Goal: Find specific page/section: Find specific page/section

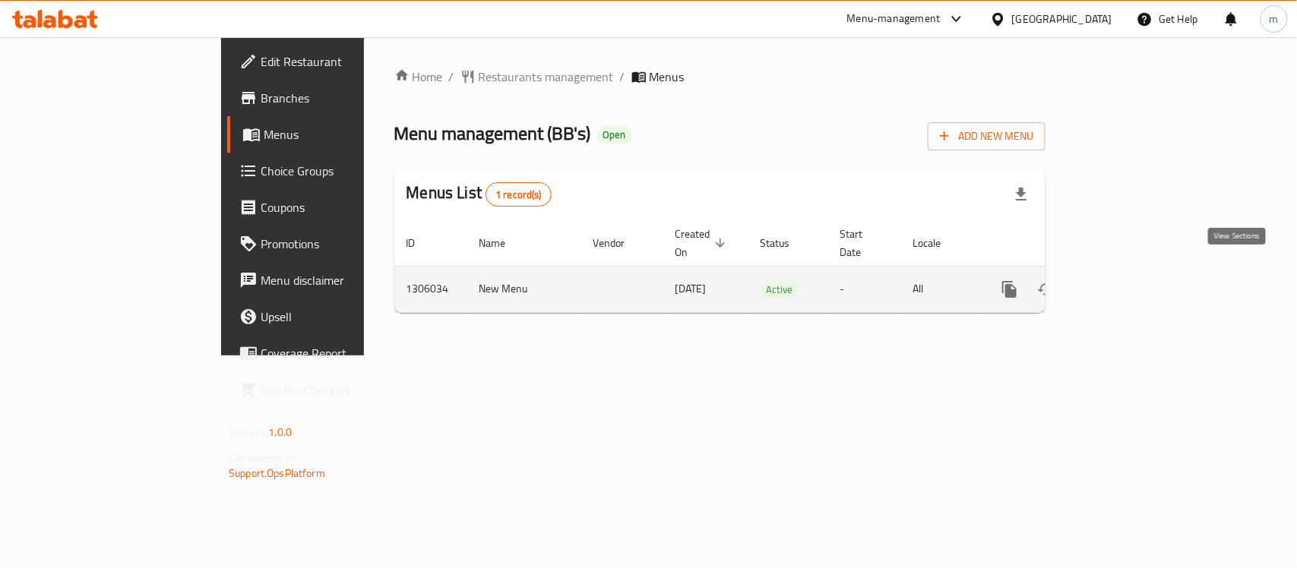
click at [1128, 280] on icon "enhanced table" at bounding box center [1119, 289] width 18 height 18
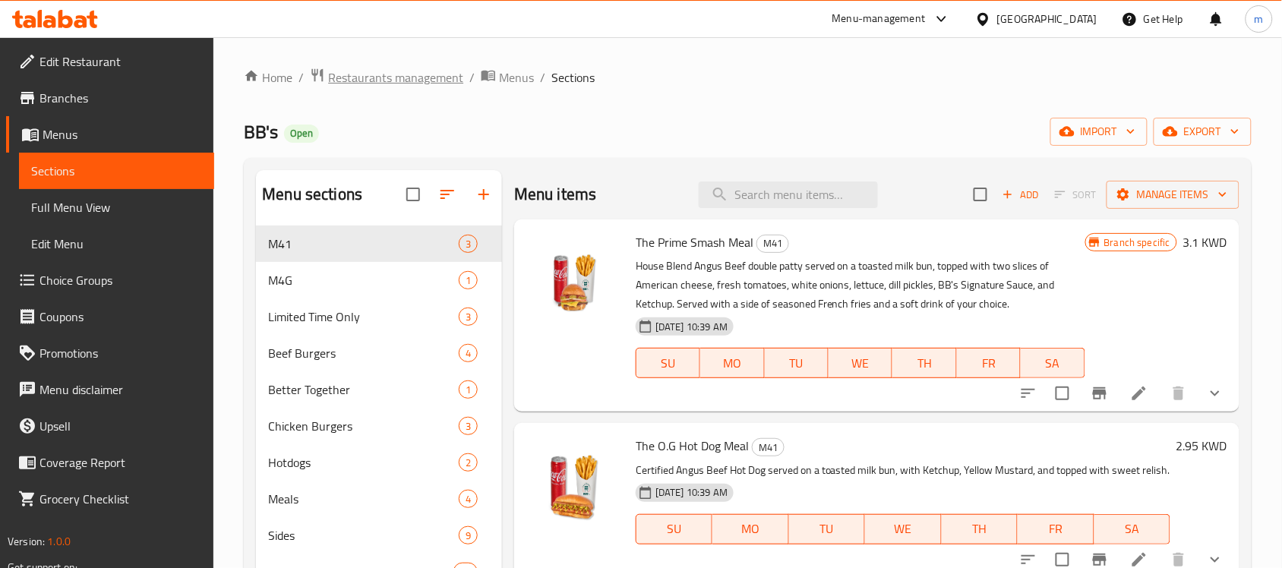
click at [380, 77] on span "Restaurants management" at bounding box center [395, 77] width 135 height 18
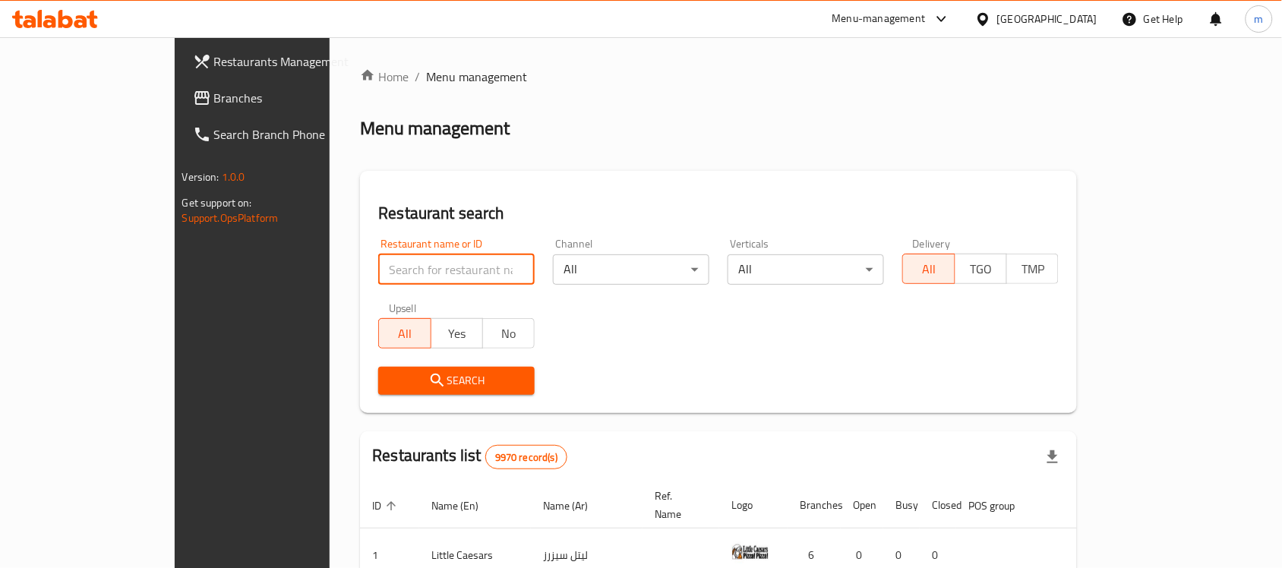
click at [378, 270] on input "search" at bounding box center [456, 269] width 156 height 30
paste input "703950"
type input "703950"
click button "Search" at bounding box center [456, 381] width 156 height 28
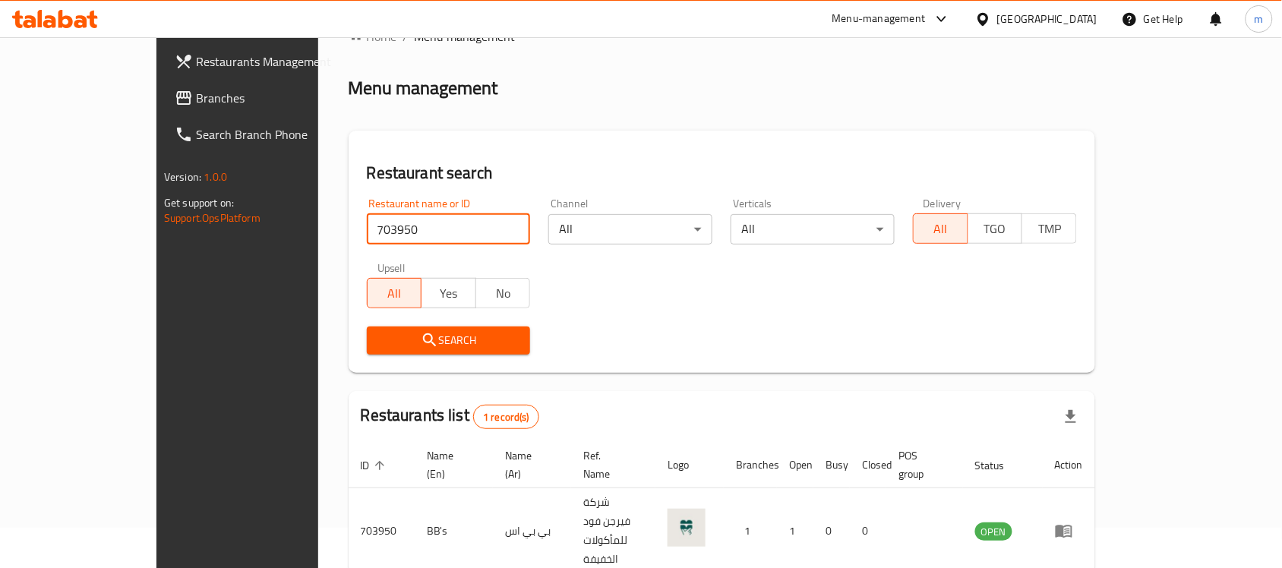
scroll to position [80, 0]
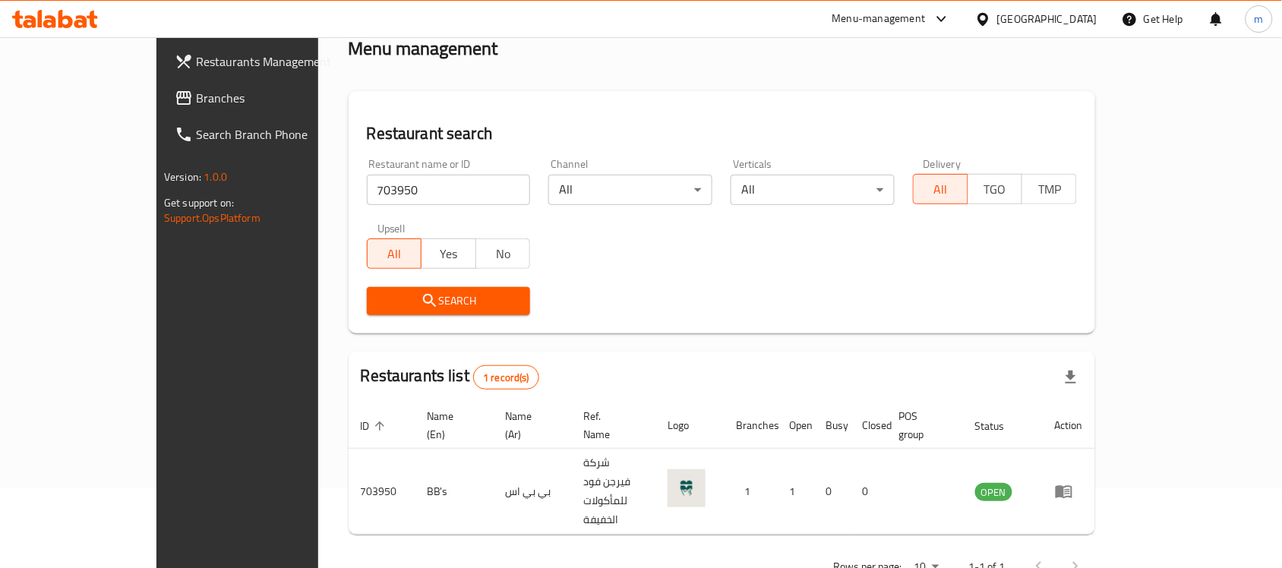
click at [1061, 8] on div "[GEOGRAPHIC_DATA]" at bounding box center [1036, 19] width 147 height 36
click at [991, 25] on icon at bounding box center [983, 19] width 16 height 16
